Goal: Find contact information: Find contact information

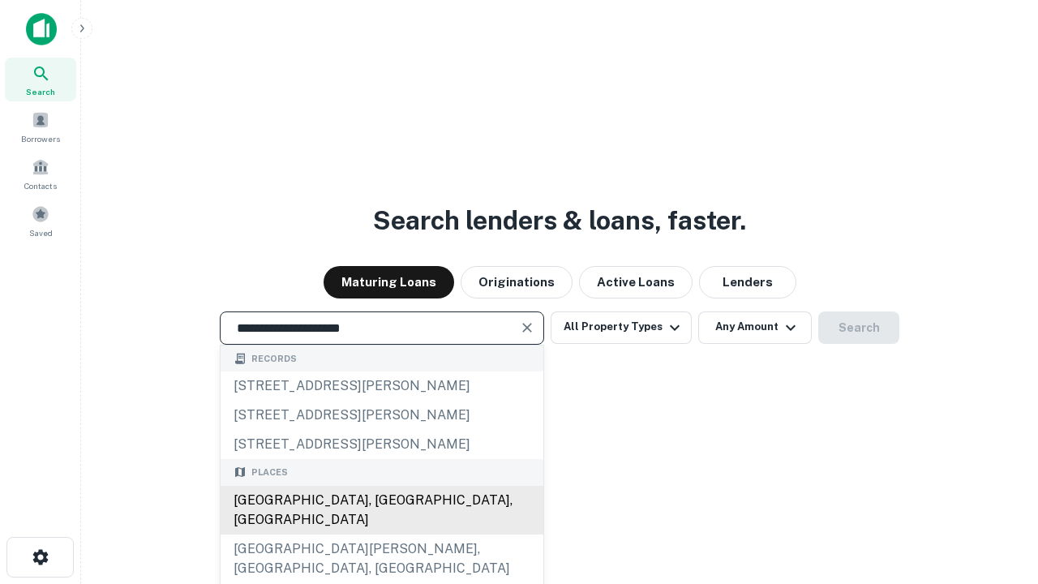
click at [381, 534] on div "Santa Monica, CA, USA" at bounding box center [382, 510] width 323 height 49
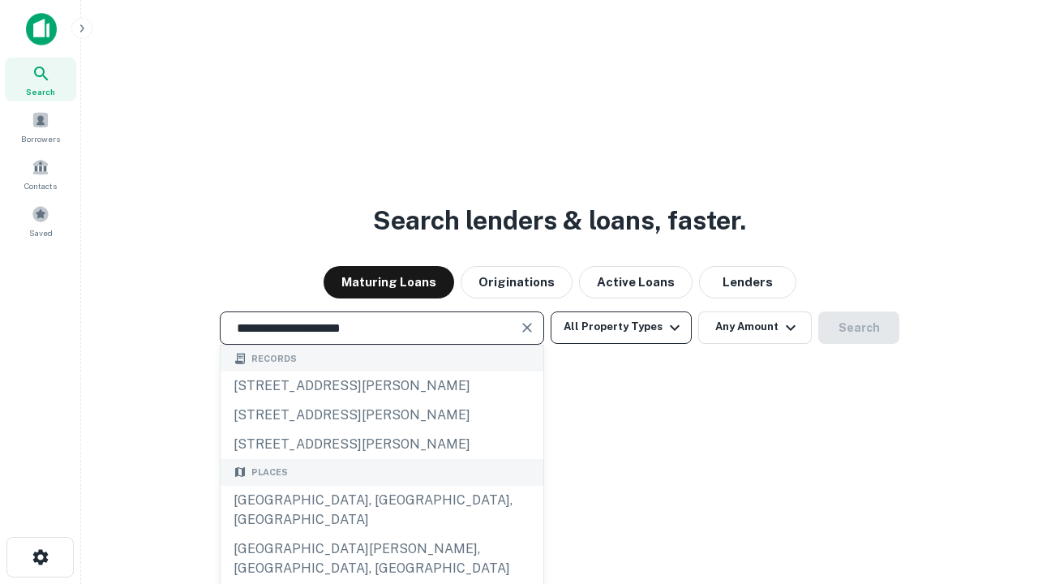
click at [621, 327] on button "All Property Types" at bounding box center [621, 327] width 141 height 32
type input "**********"
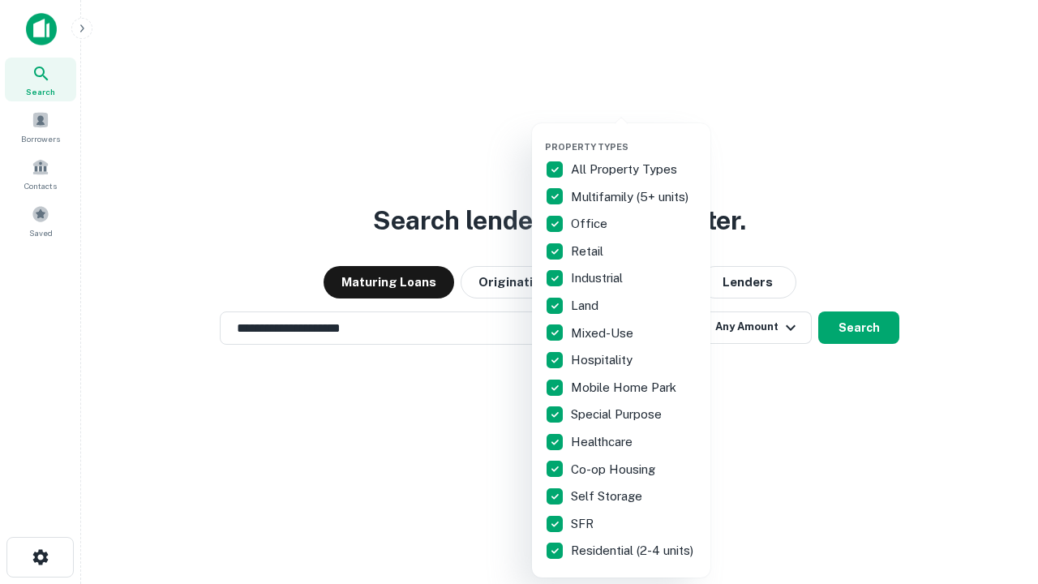
click at [634, 136] on button "button" at bounding box center [634, 136] width 178 height 1
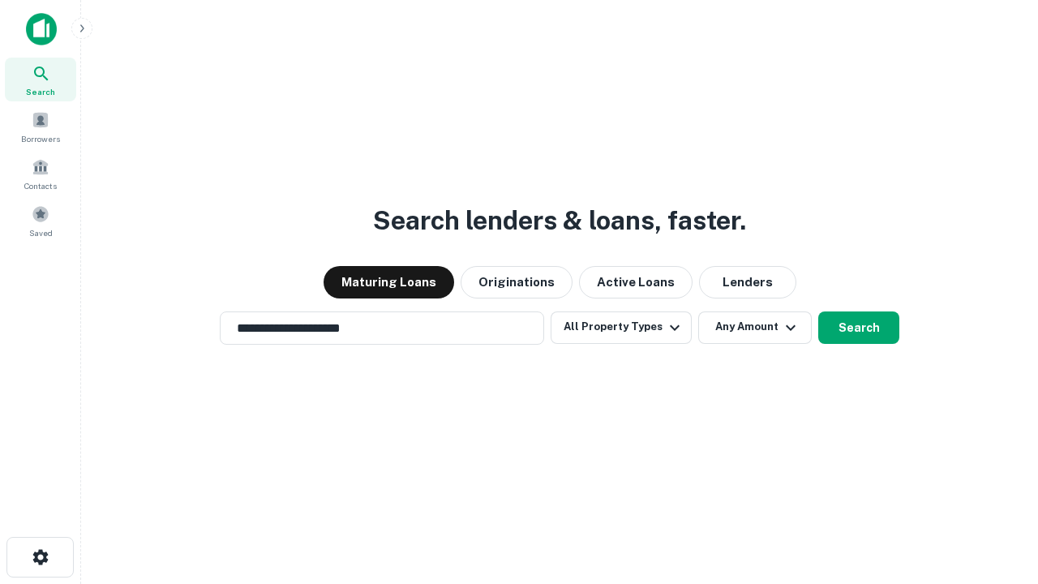
scroll to position [25, 0]
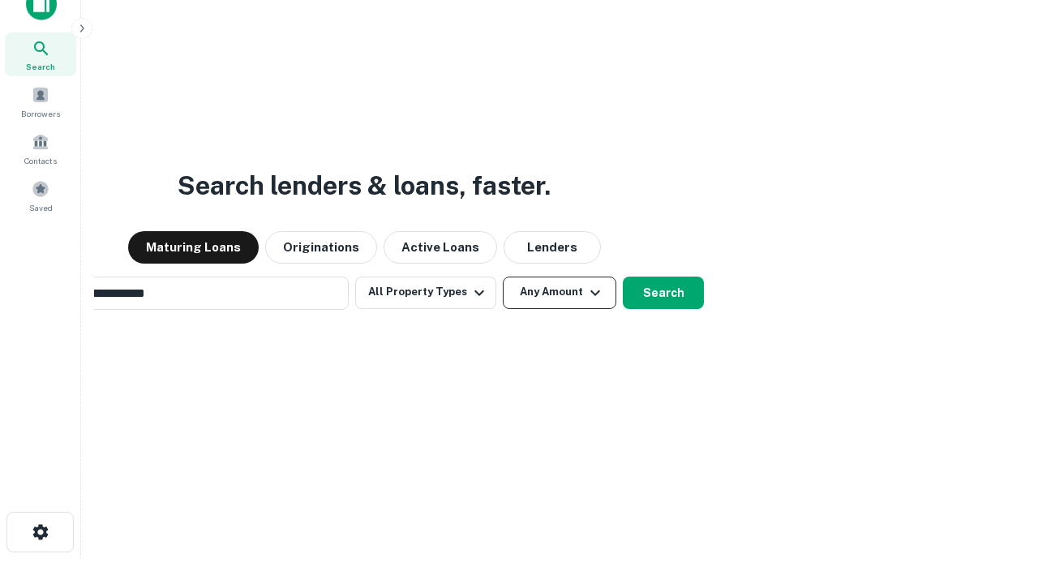
click at [503, 276] on button "Any Amount" at bounding box center [560, 292] width 114 height 32
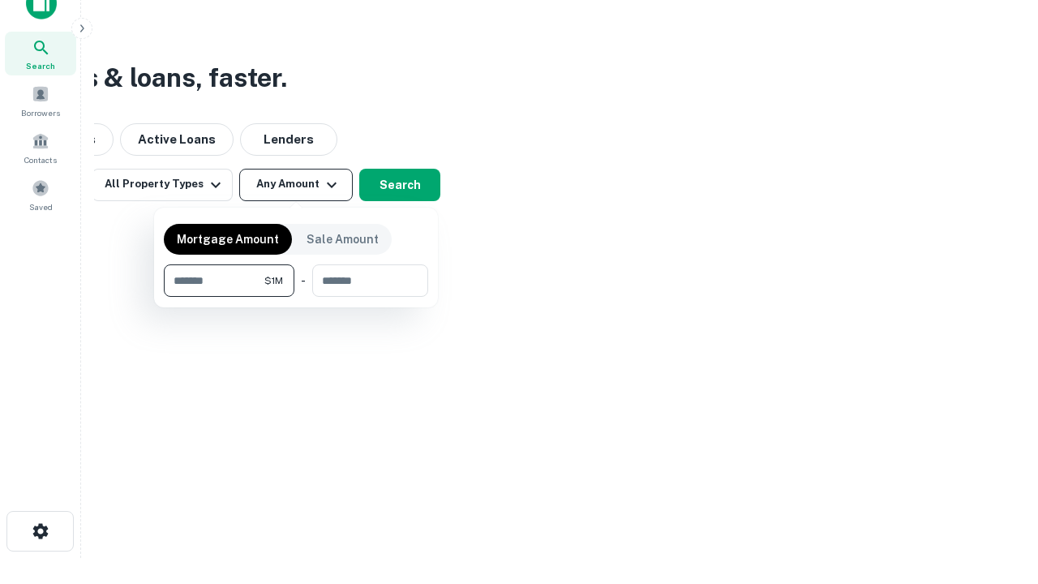
type input "*******"
click at [296, 297] on button "button" at bounding box center [296, 297] width 264 height 1
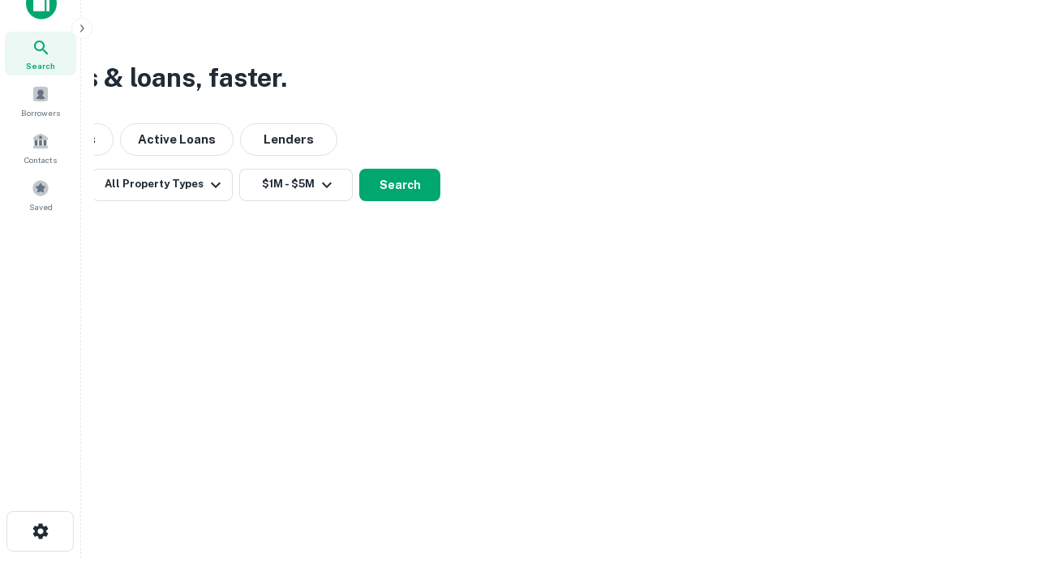
scroll to position [10, 299]
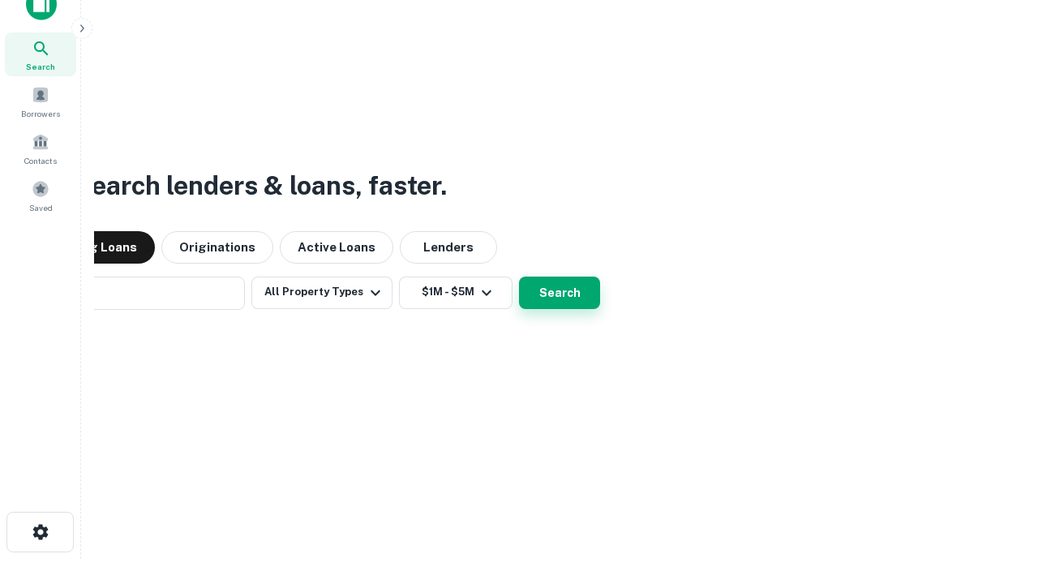
click at [519, 276] on button "Search" at bounding box center [559, 292] width 81 height 32
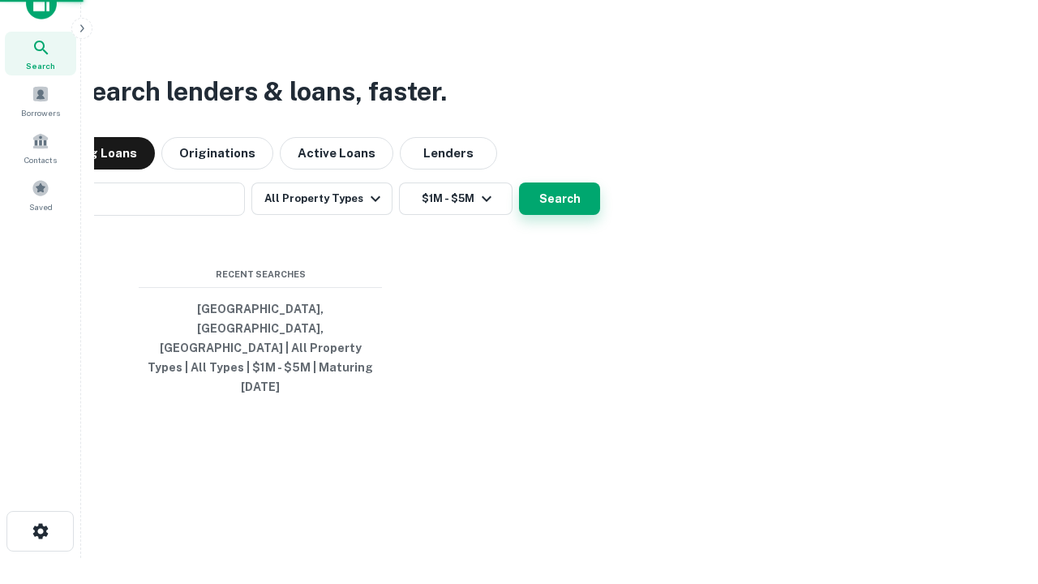
scroll to position [43, 459]
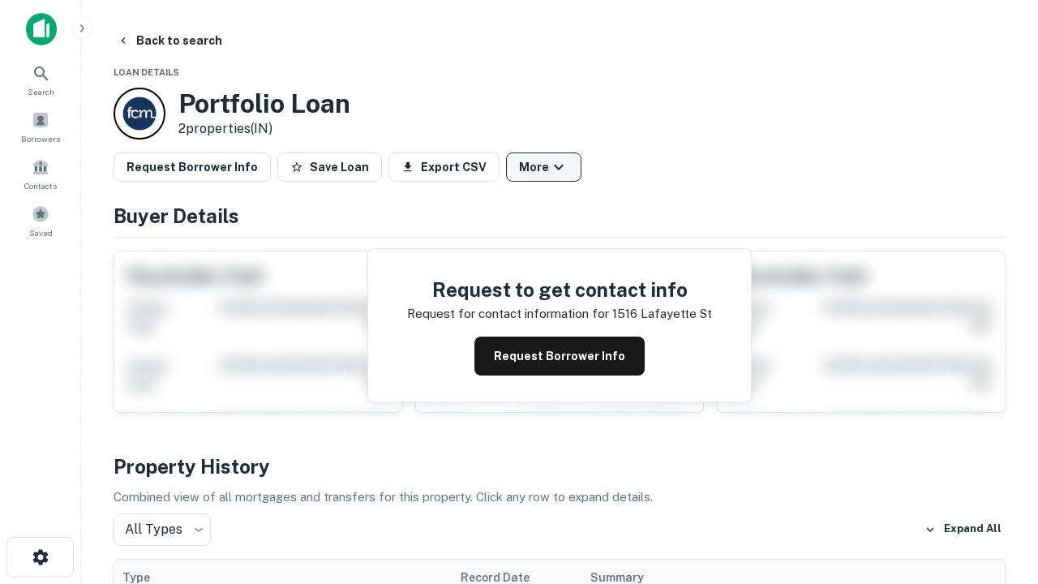
click at [543, 167] on button "More" at bounding box center [543, 166] width 75 height 29
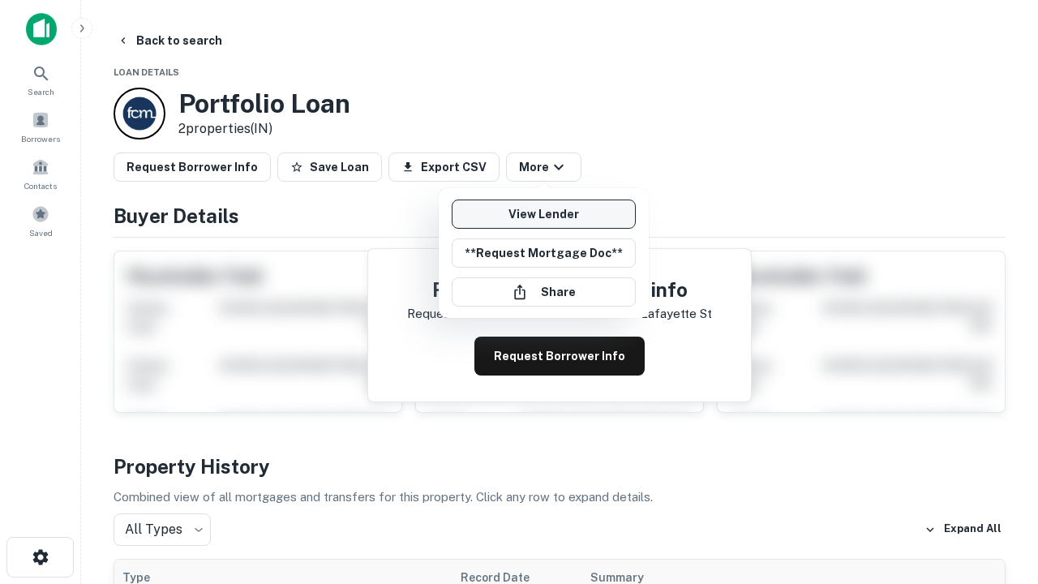
click at [543, 214] on link "View Lender" at bounding box center [544, 213] width 184 height 29
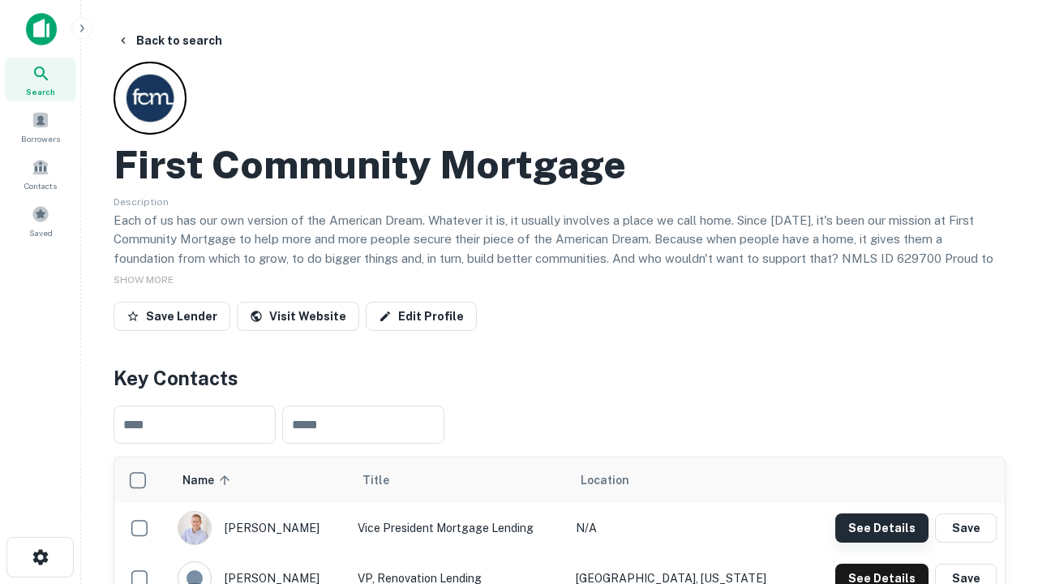
click at [881, 527] on button "See Details" at bounding box center [881, 527] width 93 height 29
click at [40, 557] on icon "button" at bounding box center [40, 556] width 19 height 19
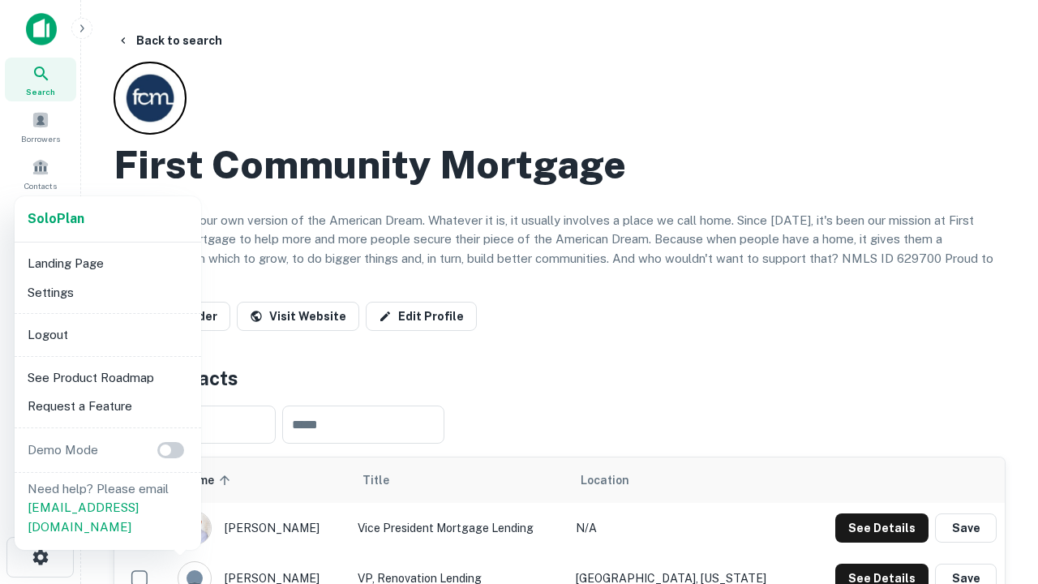
click at [107, 334] on li "Logout" at bounding box center [108, 334] width 174 height 29
